Goal: Navigation & Orientation: Find specific page/section

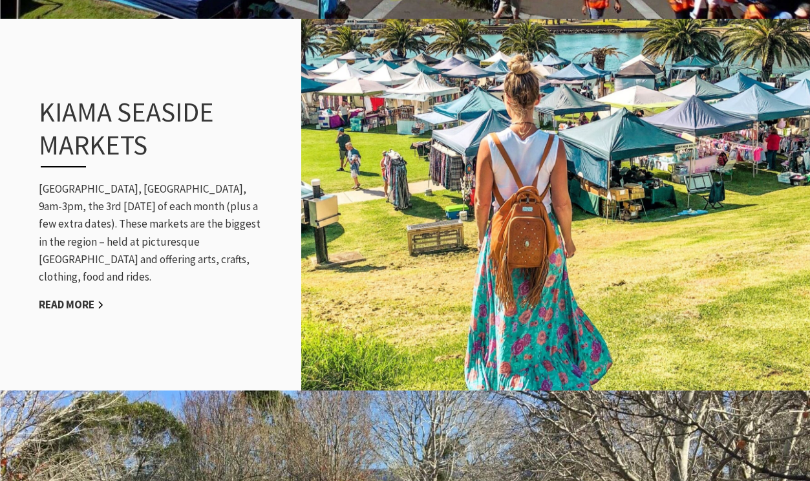
scroll to position [1257, 0]
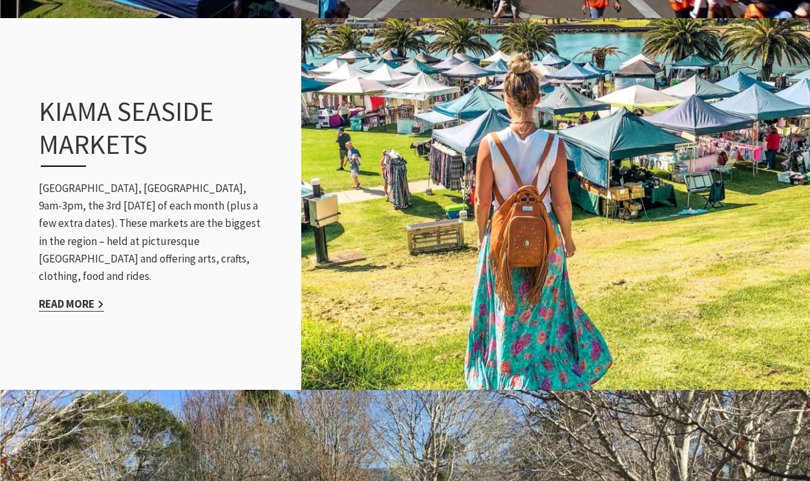
click at [84, 297] on link "Read More" at bounding box center [71, 304] width 65 height 15
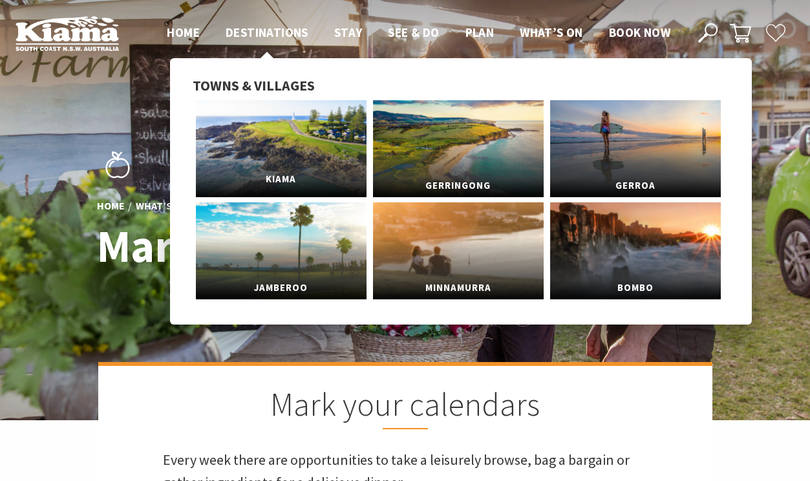
click at [283, 140] on link "Kiama" at bounding box center [281, 148] width 171 height 97
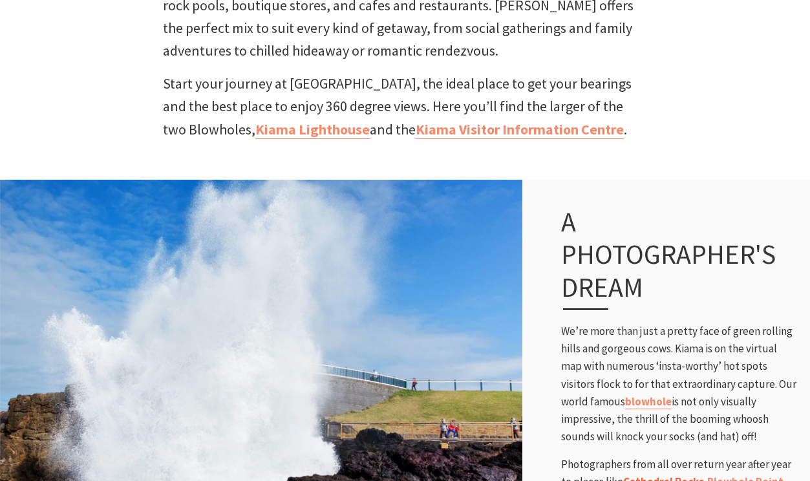
scroll to position [667, 0]
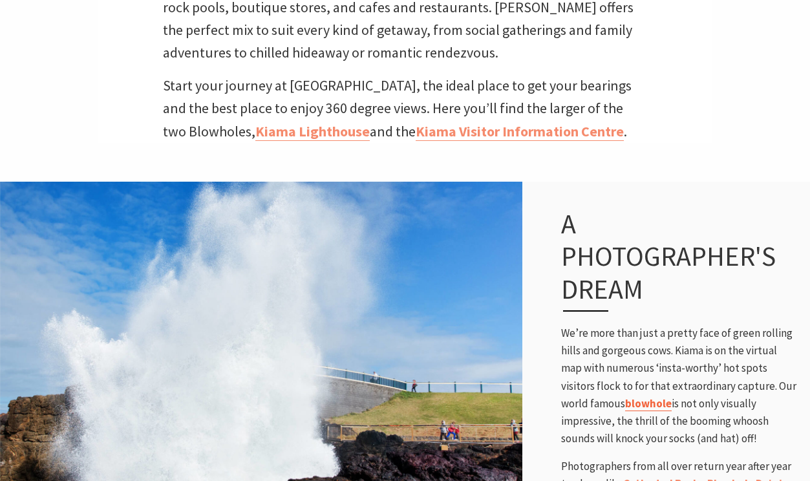
click at [647, 396] on link "blowhole" at bounding box center [648, 403] width 47 height 15
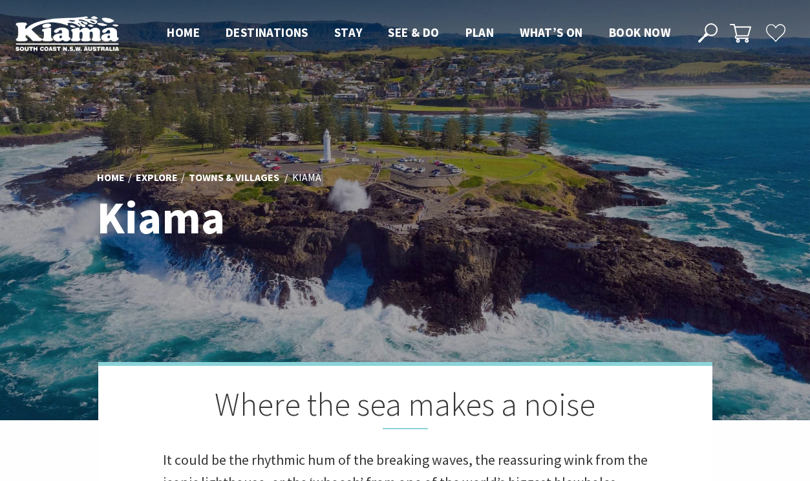
scroll to position [2, 0]
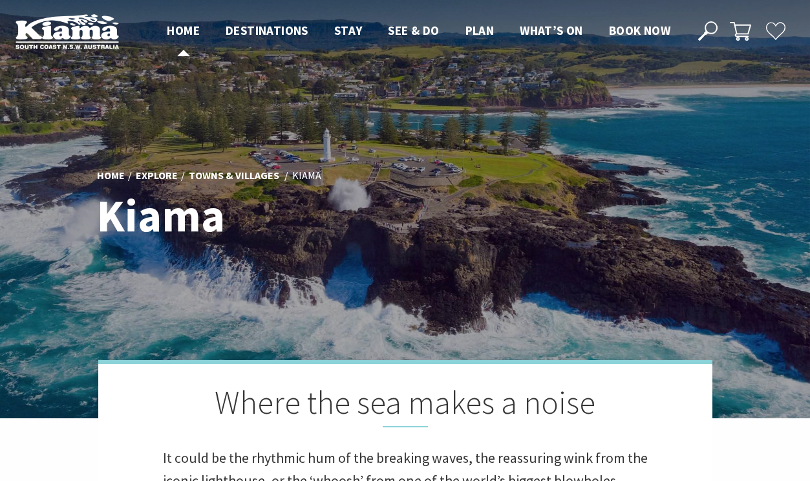
click at [190, 29] on span "Home" at bounding box center [183, 31] width 33 height 16
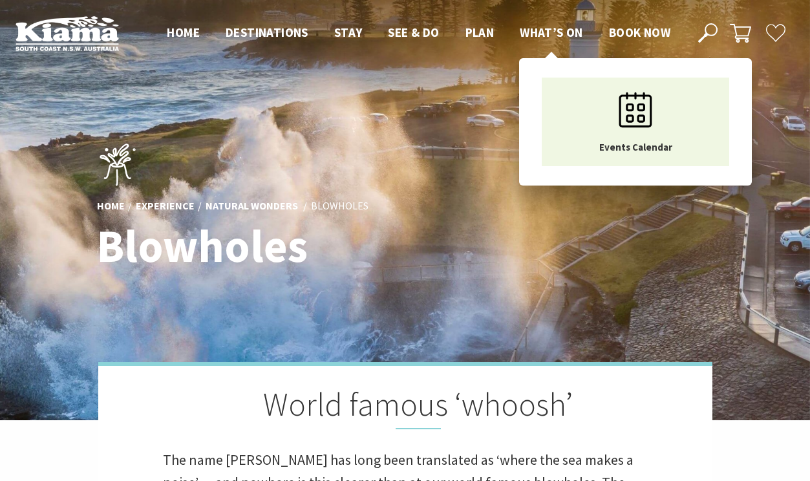
click at [549, 30] on span "What’s On" at bounding box center [550, 33] width 63 height 16
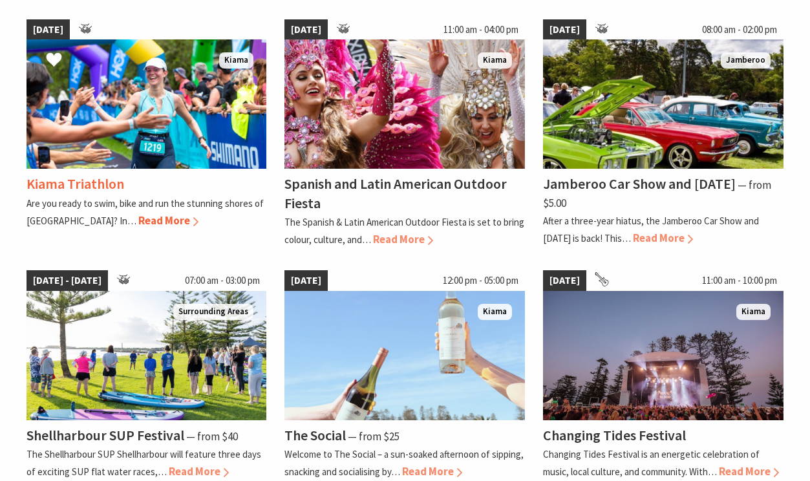
scroll to position [934, 0]
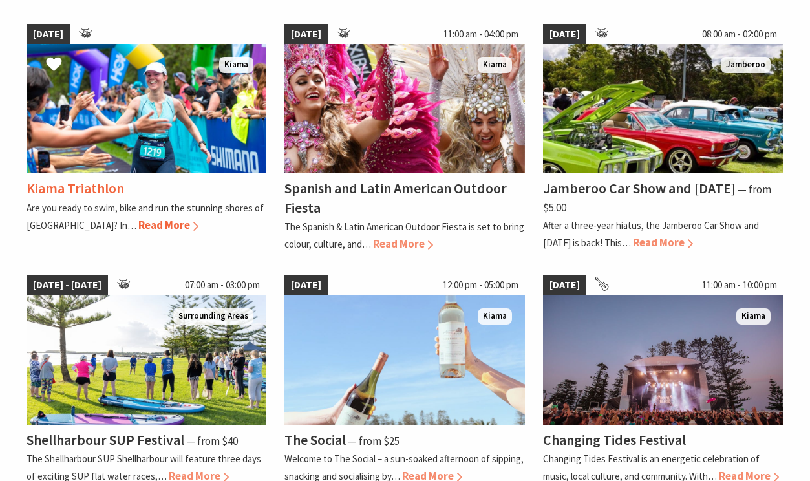
click at [138, 224] on span "Read More" at bounding box center [168, 225] width 60 height 14
